Goal: Task Accomplishment & Management: Manage account settings

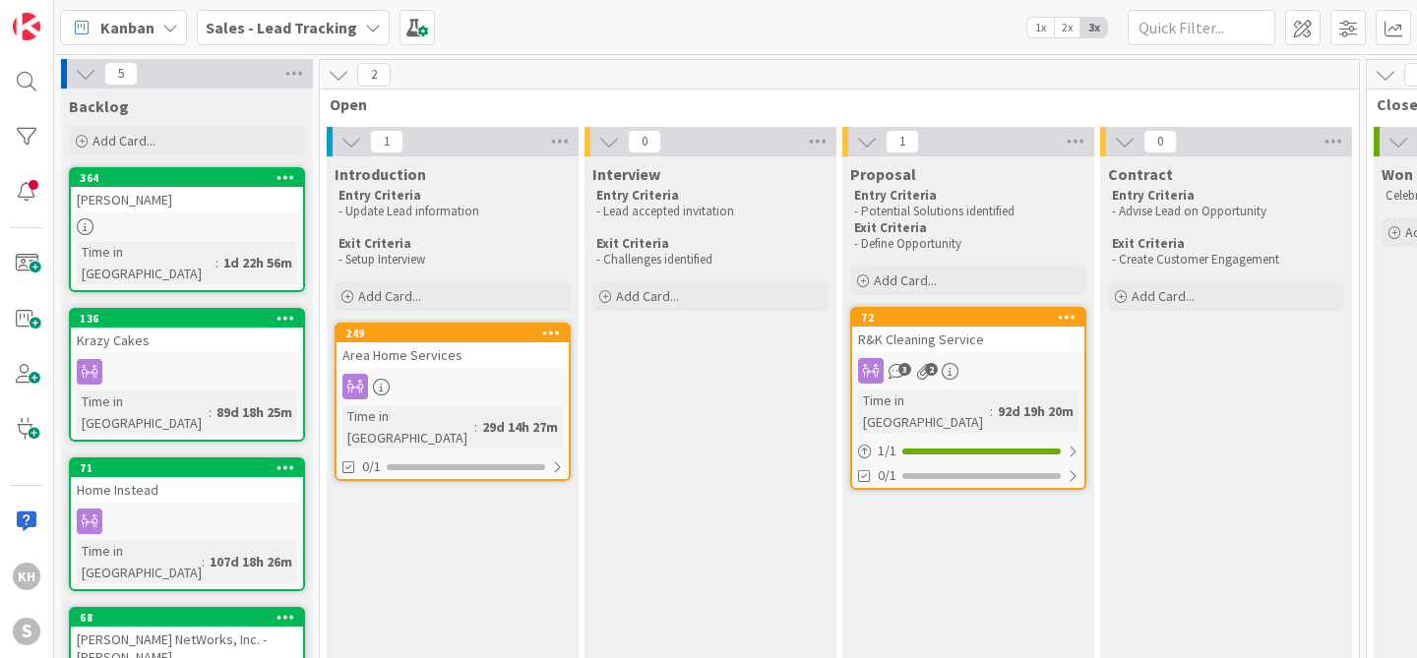
click at [365, 28] on icon at bounding box center [373, 28] width 16 height 16
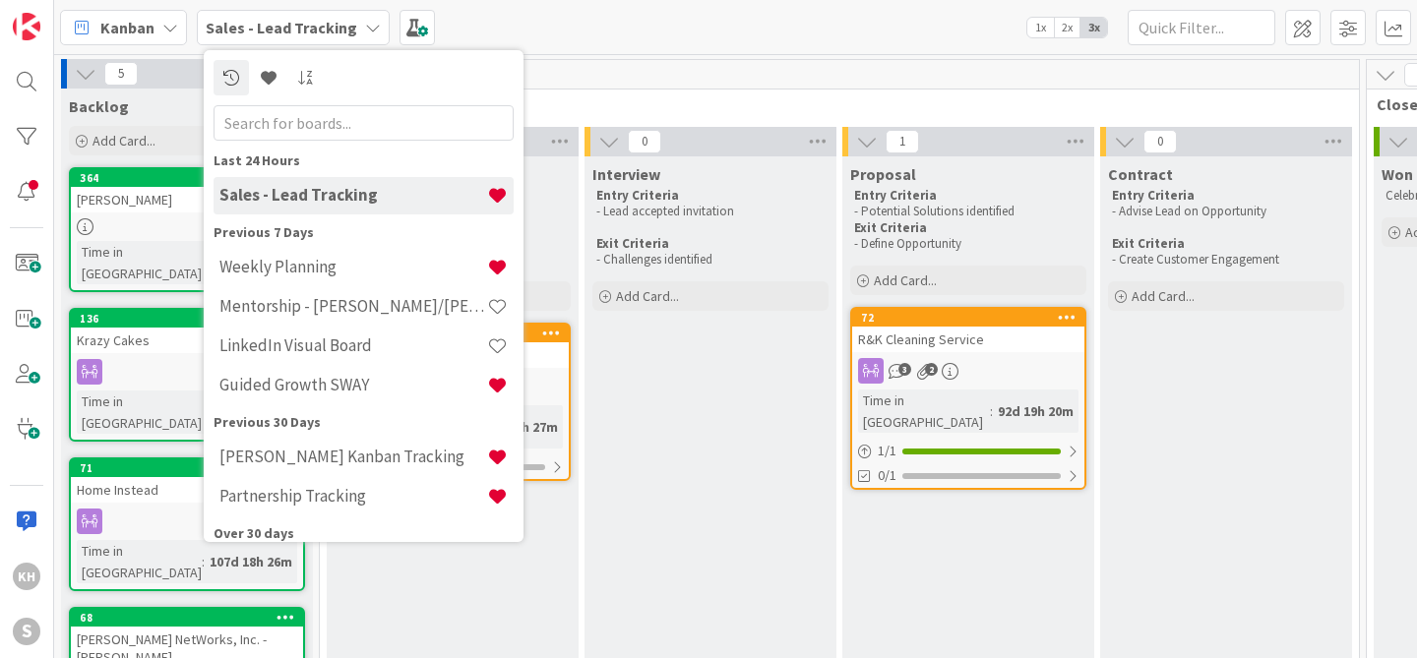
click at [365, 28] on icon at bounding box center [373, 28] width 16 height 16
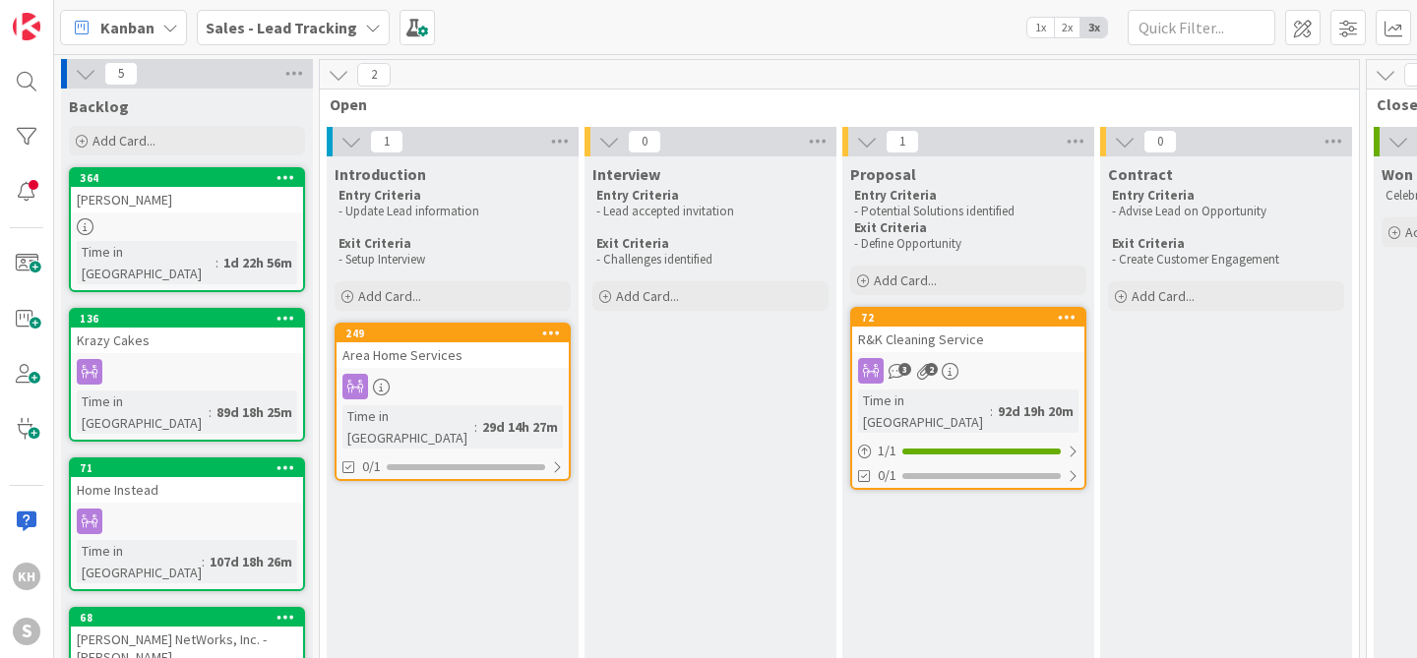
click at [365, 23] on icon at bounding box center [373, 28] width 16 height 16
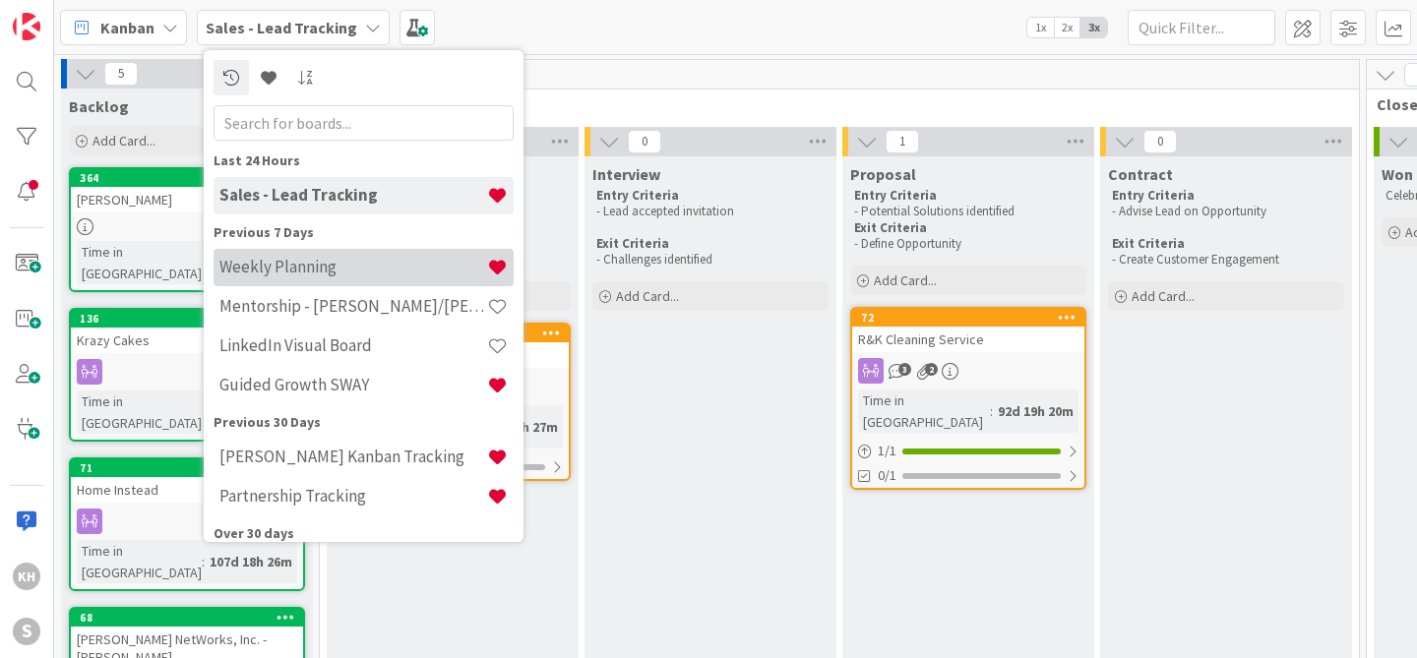
click at [309, 267] on h4 "Weekly Planning" at bounding box center [353, 267] width 268 height 20
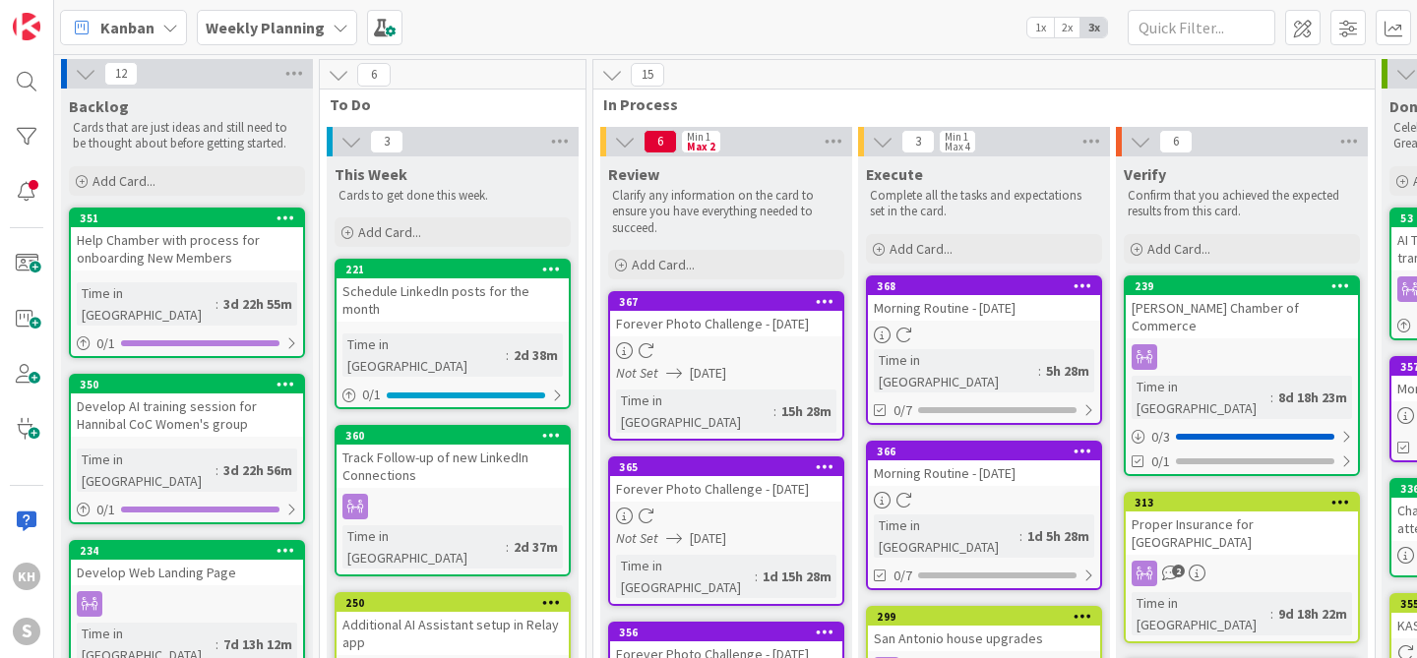
click at [1080, 444] on icon at bounding box center [1083, 451] width 19 height 14
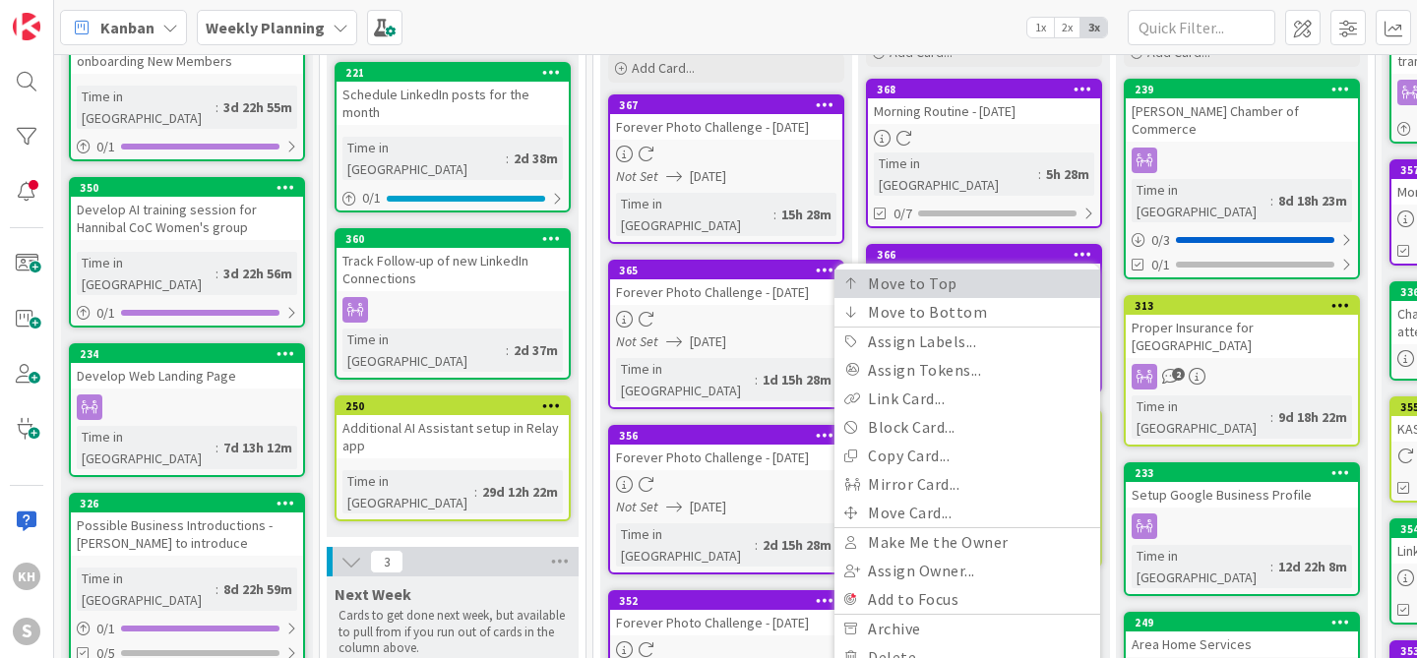
scroll to position [198, 0]
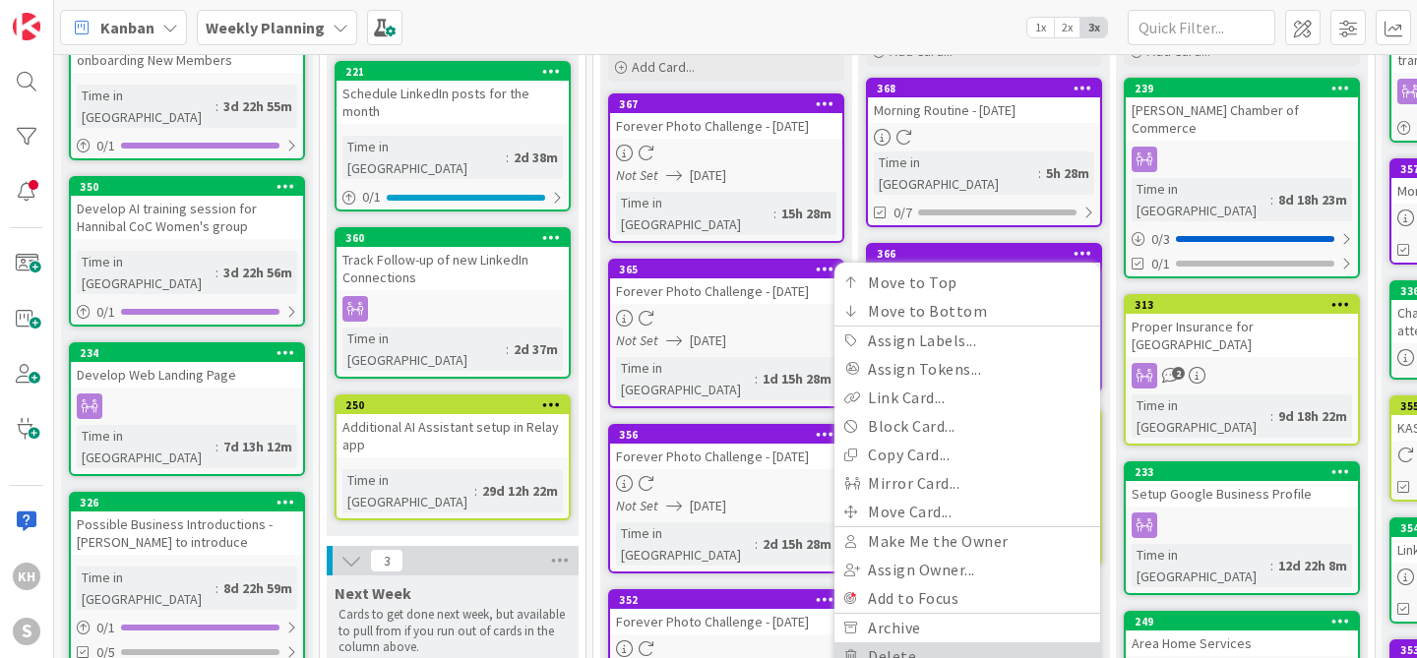
click at [911, 643] on link "Delete" at bounding box center [967, 657] width 266 height 29
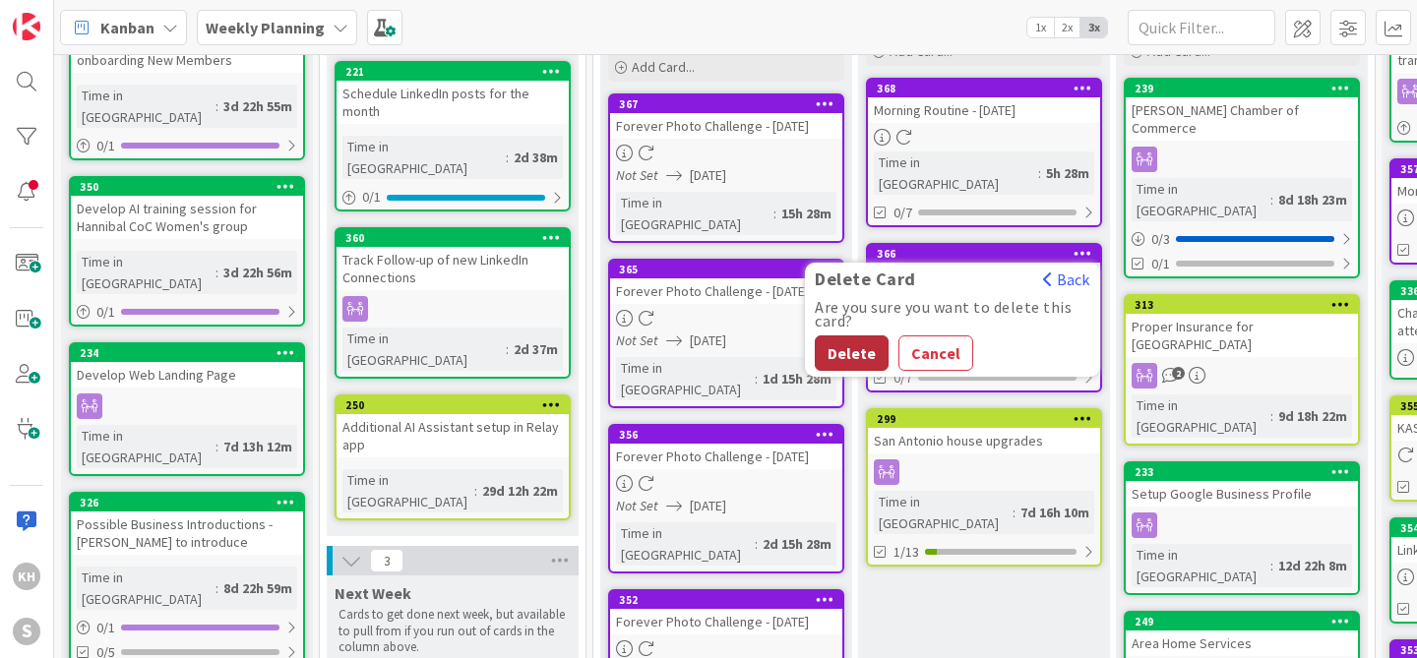
click at [868, 336] on button "Delete" at bounding box center [852, 353] width 74 height 35
